Goal: Obtain resource: Download file/media

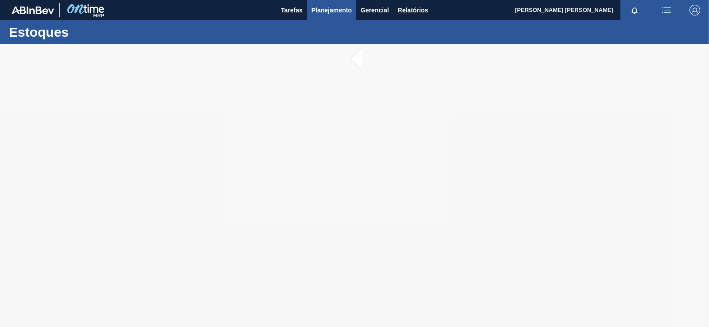
click at [331, 10] on span "Planejamento" at bounding box center [331, 10] width 40 height 11
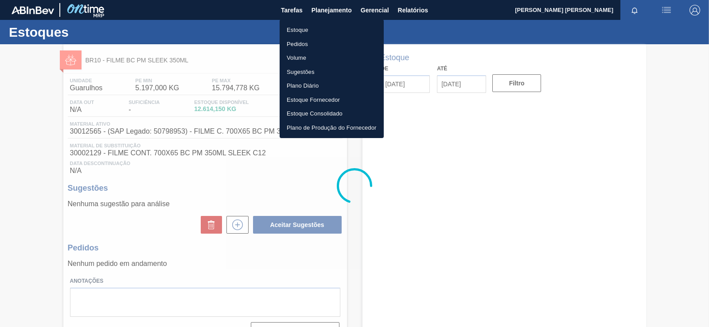
click at [302, 31] on li "Estoque" at bounding box center [332, 30] width 104 height 14
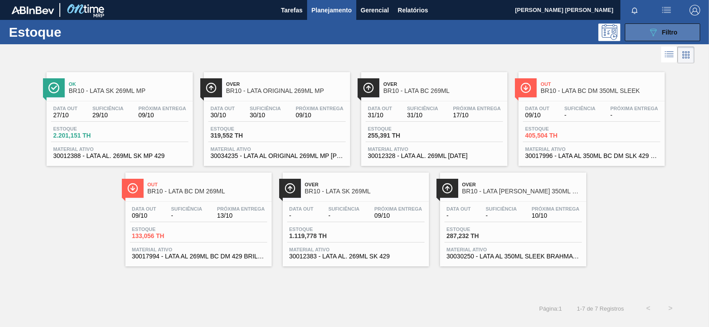
click at [663, 34] on span "Filtro" at bounding box center [670, 32] width 16 height 7
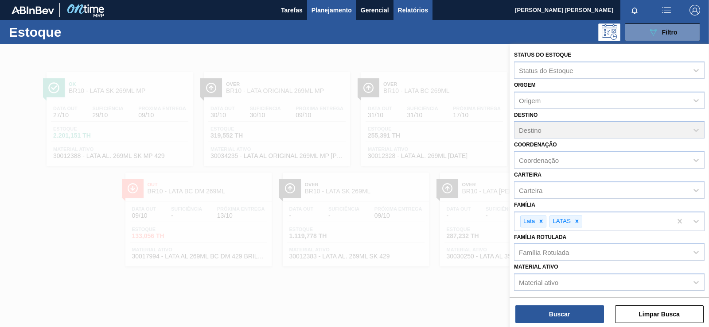
click at [410, 7] on span "Relatórios" at bounding box center [413, 10] width 30 height 11
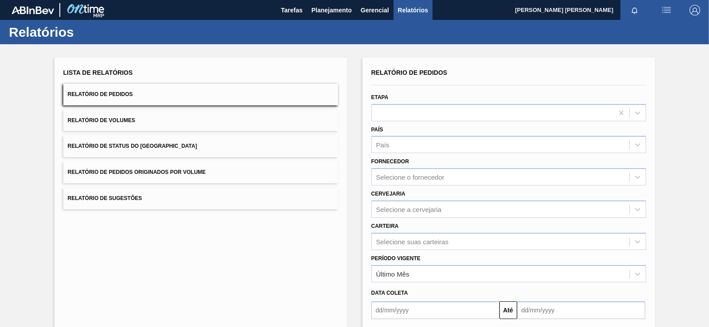
click at [117, 85] on button "Relatório de Pedidos" at bounding box center [200, 95] width 275 height 22
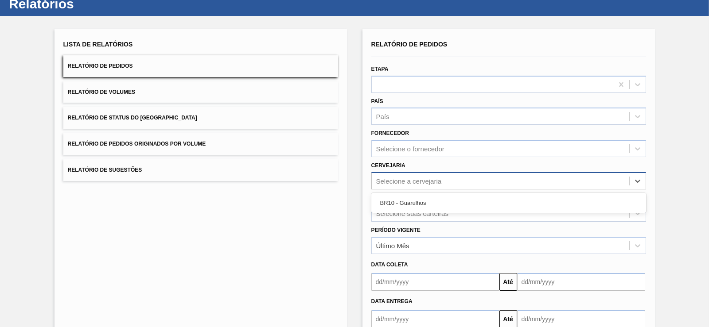
click at [471, 179] on div "Selecione a cervejaria" at bounding box center [500, 181] width 257 height 13
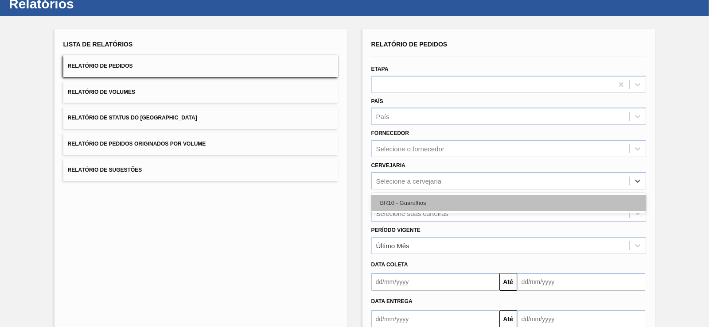
click at [438, 199] on div "BR10 - Guarulhos" at bounding box center [508, 203] width 275 height 16
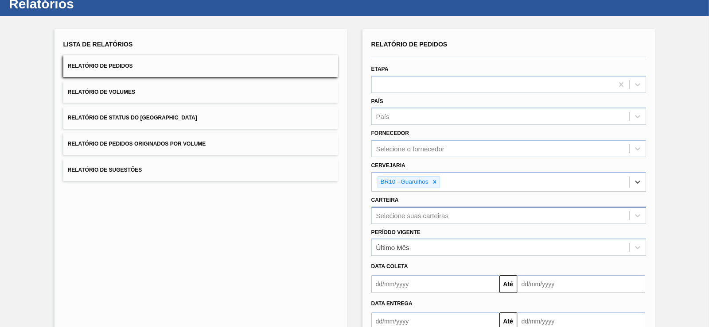
click at [431, 214] on div "Selecione suas carteiras" at bounding box center [508, 215] width 275 height 17
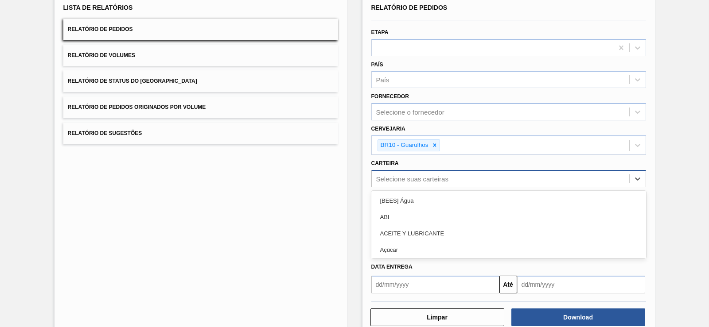
scroll to position [65, 0]
type input "lata"
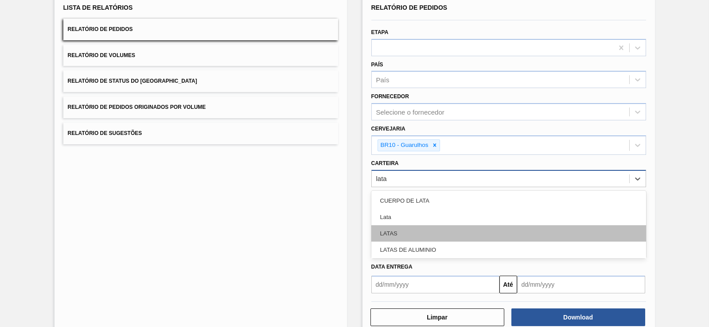
click at [435, 235] on div "LATAS" at bounding box center [508, 233] width 275 height 16
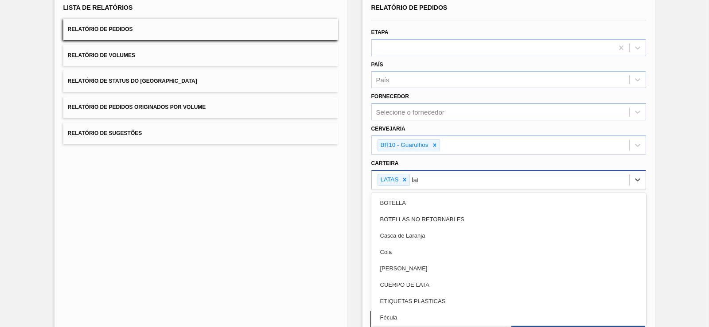
type input "lata"
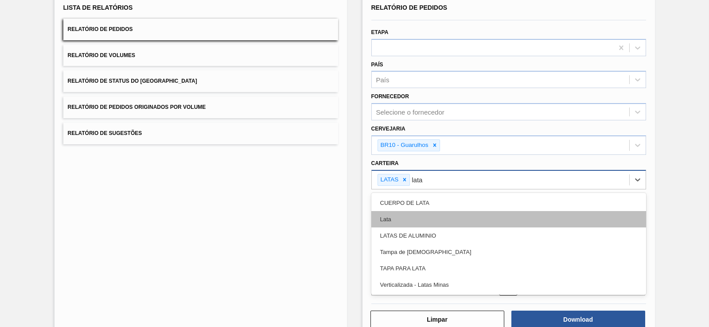
click at [451, 218] on div "Lata" at bounding box center [508, 219] width 275 height 16
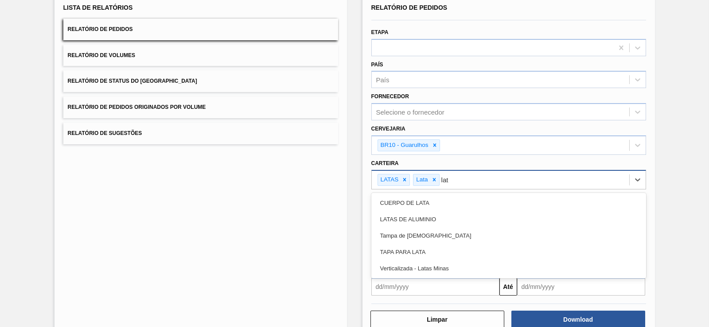
type input "lata"
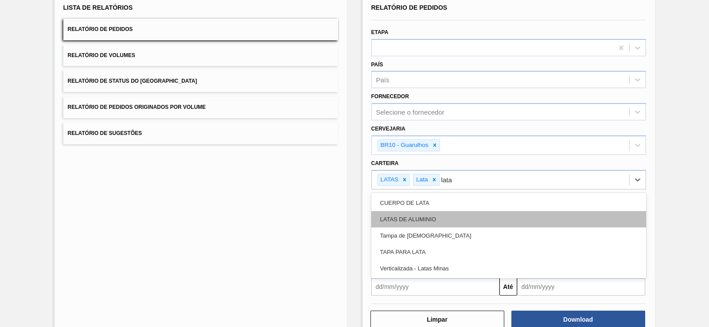
click at [452, 222] on div "LATAS DE ALUMINIO" at bounding box center [508, 219] width 275 height 16
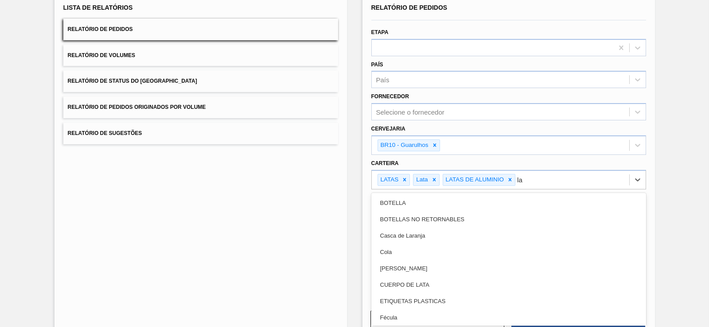
type input "l"
click at [274, 216] on div "Lista de Relatórios Relatório de Pedidos Relatório de Volumes Relatório de Stat…" at bounding box center [200, 165] width 292 height 346
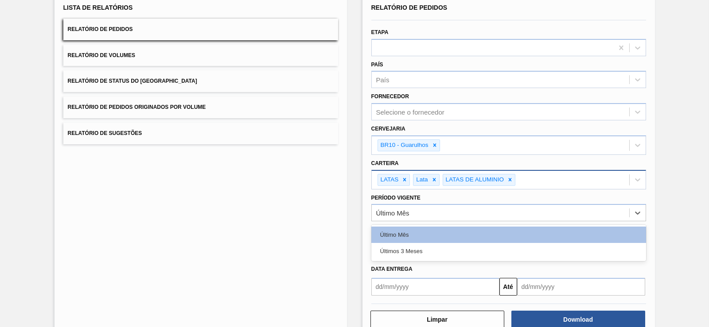
drag, startPoint x: 461, startPoint y: 211, endPoint x: 446, endPoint y: 171, distance: 43.0
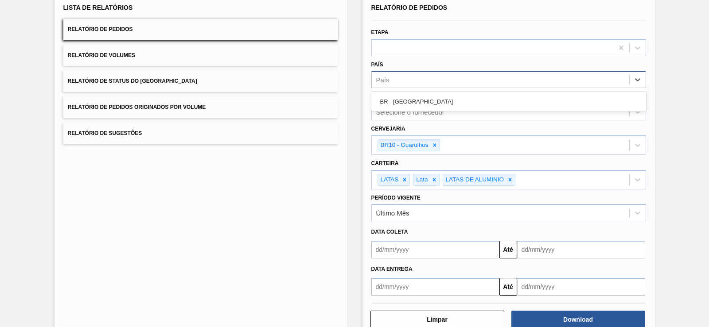
click at [408, 81] on div "País" at bounding box center [500, 80] width 257 height 13
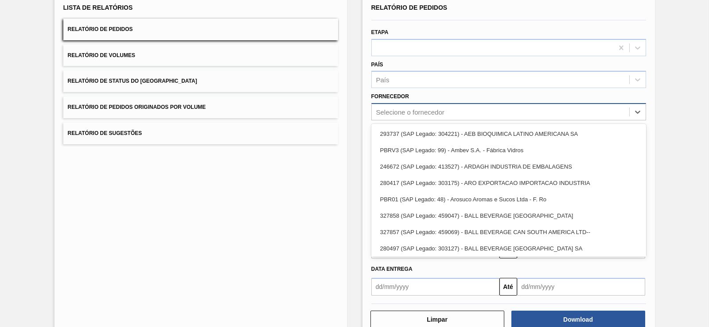
click at [416, 114] on div "Selecione o fornecedor" at bounding box center [410, 113] width 68 height 8
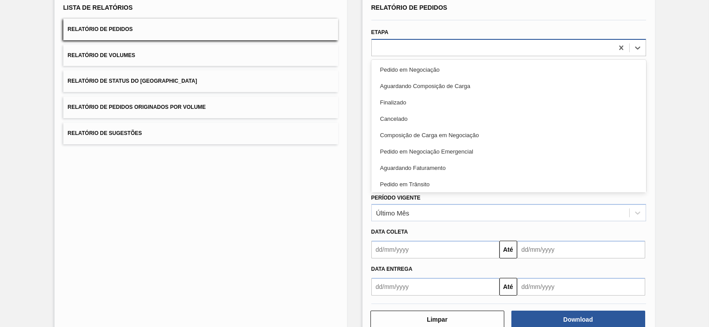
click at [396, 45] on div at bounding box center [492, 47] width 241 height 13
click at [323, 50] on button "Relatório de Volumes" at bounding box center [200, 56] width 275 height 22
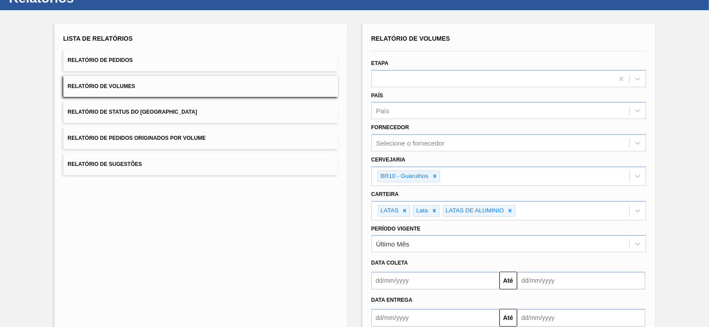
scroll to position [22, 0]
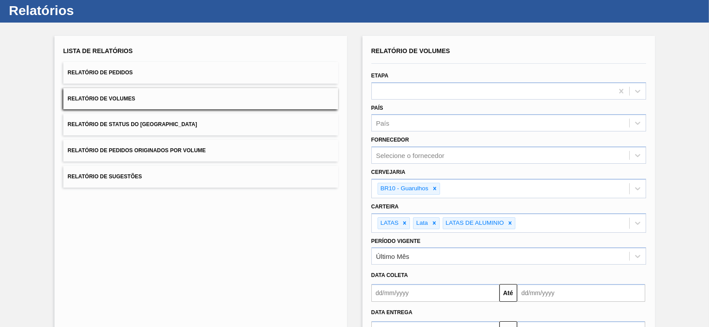
click at [315, 74] on button "Relatório de Pedidos" at bounding box center [200, 73] width 275 height 22
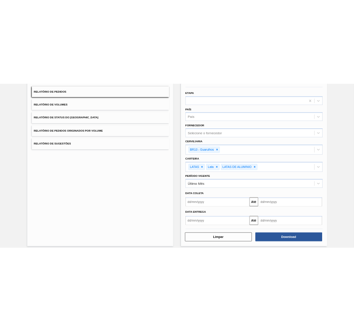
scroll to position [87, 0]
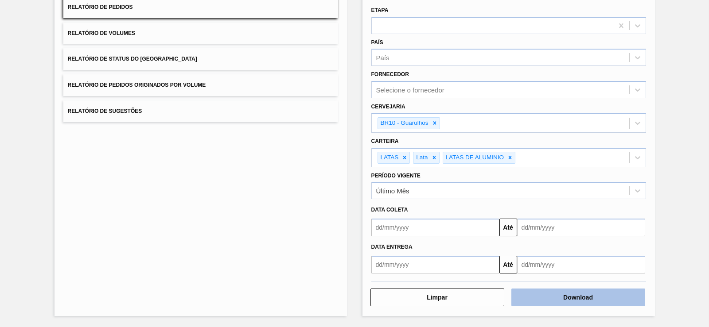
click at [622, 305] on button "Download" at bounding box center [578, 298] width 134 height 18
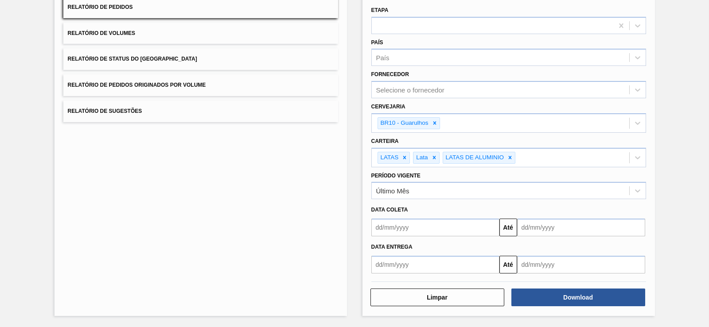
click at [133, 39] on button "Relatório de Volumes" at bounding box center [200, 34] width 275 height 22
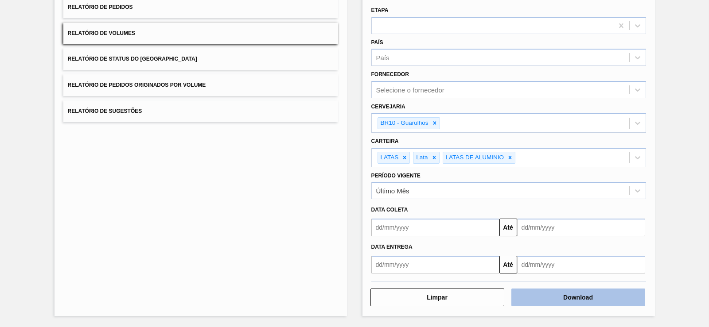
click at [601, 296] on button "Download" at bounding box center [578, 298] width 134 height 18
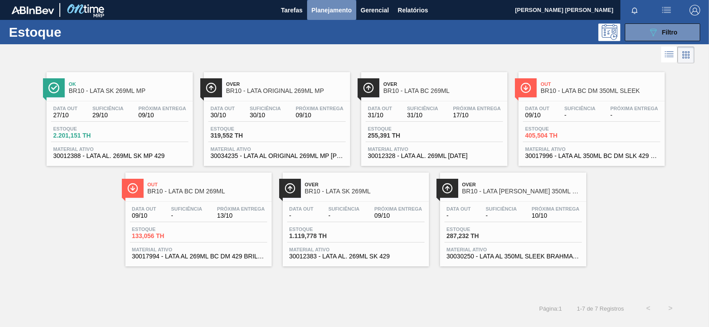
click at [314, 12] on span "Planejamento" at bounding box center [331, 10] width 40 height 11
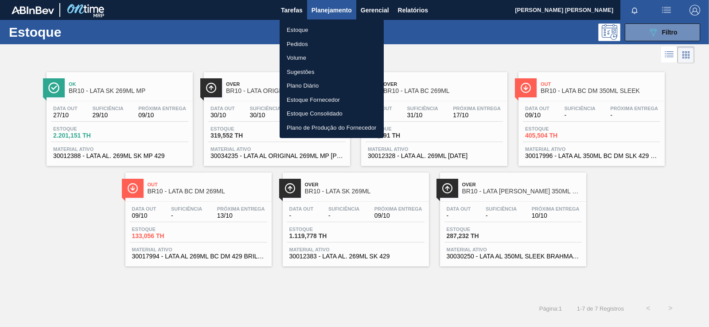
click at [314, 30] on li "Estoque" at bounding box center [332, 30] width 104 height 14
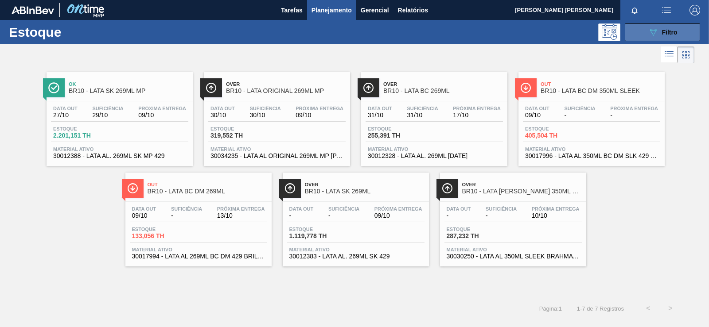
click at [680, 31] on button "089F7B8B-B2A5-4AFE-B5C0-19BA573D28AC Filtro" at bounding box center [662, 32] width 75 height 18
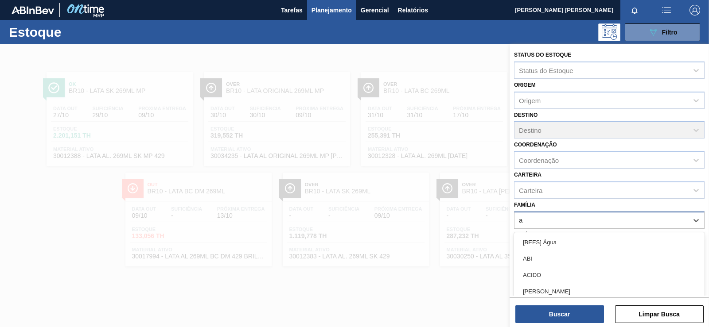
type input "aç"
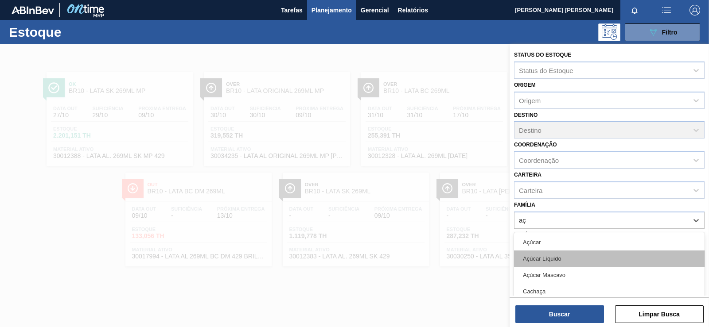
click at [624, 256] on div "Açúcar Líquido" at bounding box center [609, 259] width 190 height 16
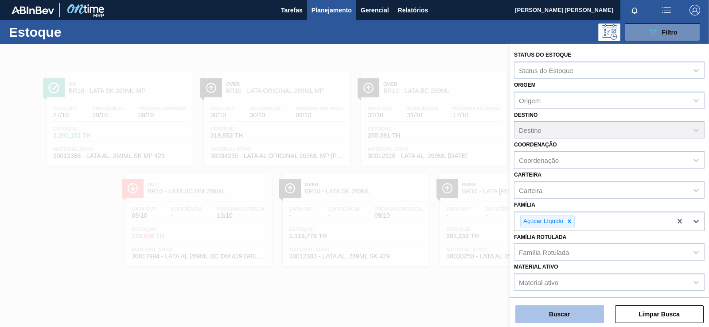
click at [588, 318] on button "Buscar" at bounding box center [559, 315] width 89 height 18
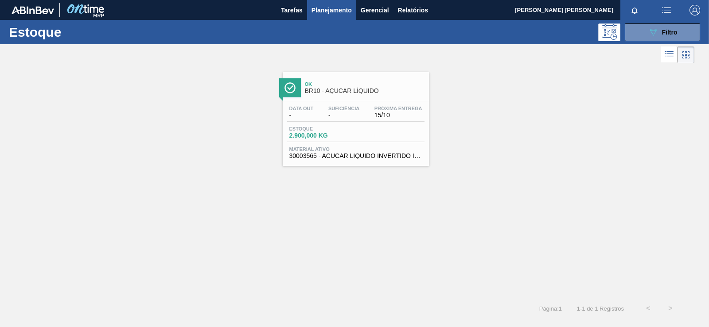
click at [401, 138] on div "Estoque 2.900,000 KG" at bounding box center [355, 134] width 137 height 16
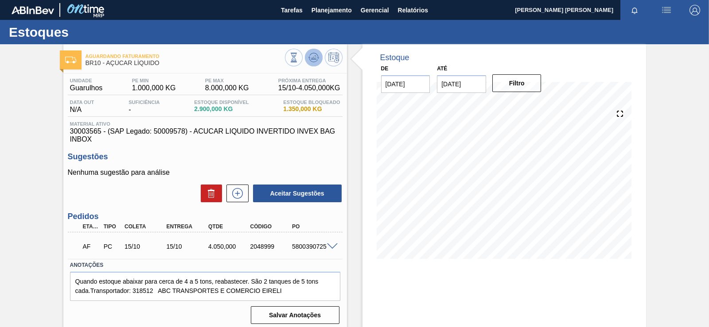
click at [319, 63] on button at bounding box center [314, 58] width 18 height 18
